Goal: Browse casually

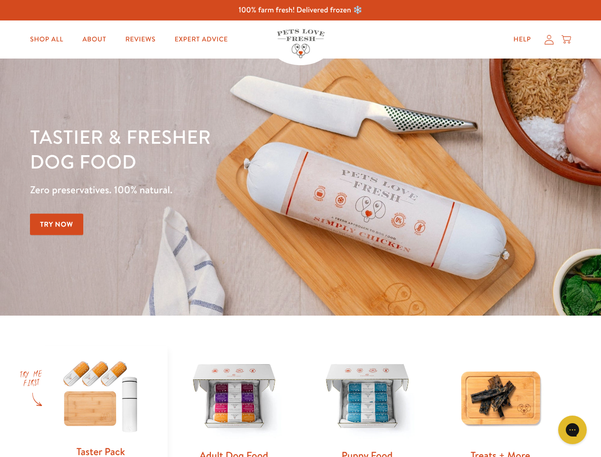
click at [300, 229] on div "Tastier & fresher dog food Zero preservatives. 100% natural. Try Now" at bounding box center [210, 187] width 361 height 126
click at [573, 430] on icon "Gorgias live chat" at bounding box center [572, 429] width 9 height 9
